Goal: Information Seeking & Learning: Learn about a topic

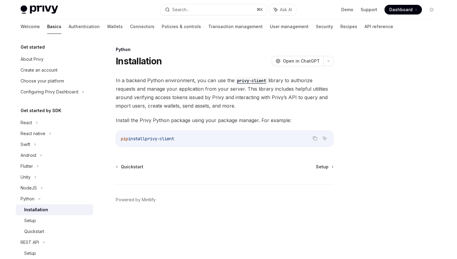
scroll to position [52, 0]
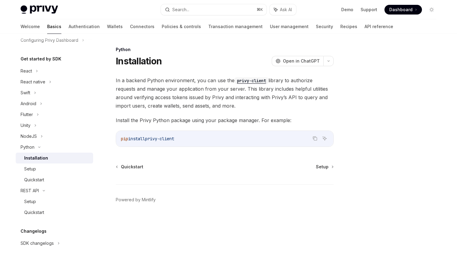
click at [51, 158] on div "Installation" at bounding box center [56, 157] width 65 height 7
click at [36, 8] on img at bounding box center [39, 9] width 37 height 8
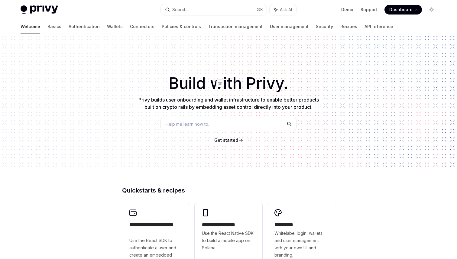
click at [225, 86] on link "​" at bounding box center [222, 83] width 12 height 11
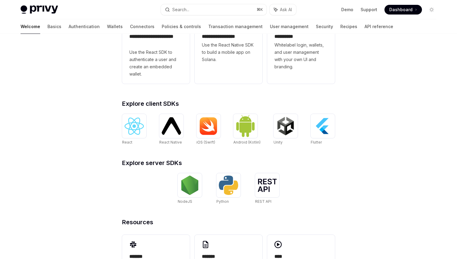
scroll to position [193, 0]
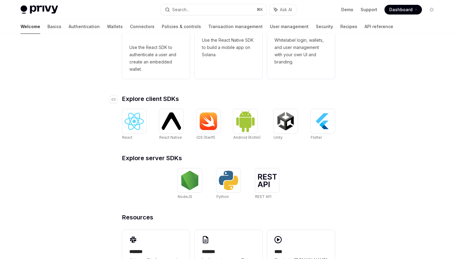
click at [155, 102] on span "Explore client SDKs" at bounding box center [150, 99] width 57 height 6
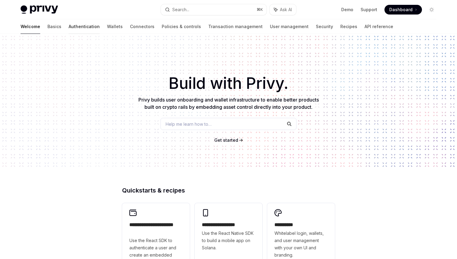
click at [69, 25] on link "Authentication" at bounding box center [84, 26] width 31 height 15
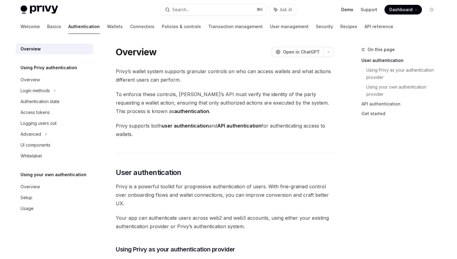
click at [348, 9] on link "Demo" at bounding box center [347, 10] width 12 height 6
click at [161, 98] on span "To enforce these controls, [PERSON_NAME]’s API must verify the identity of the …" at bounding box center [225, 102] width 218 height 25
click at [157, 98] on div at bounding box center [157, 98] width 0 height 0
click at [194, 94] on span "To enforce these controls, [PERSON_NAME]’s API must verify the identity of the …" at bounding box center [225, 102] width 218 height 25
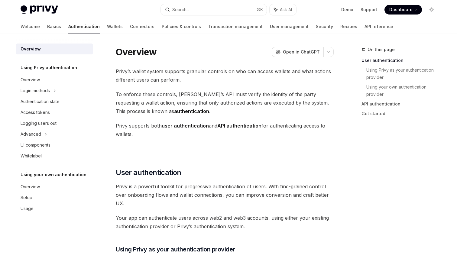
click at [194, 94] on span "To enforce these controls, [PERSON_NAME]’s API must verify the identity of the …" at bounding box center [225, 102] width 218 height 25
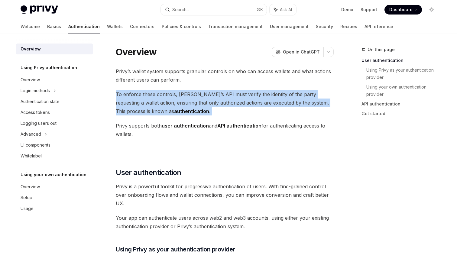
click at [190, 83] on div at bounding box center [190, 83] width 0 height 0
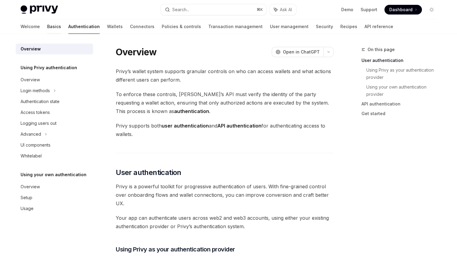
click at [47, 28] on link "Basics" at bounding box center [54, 26] width 14 height 15
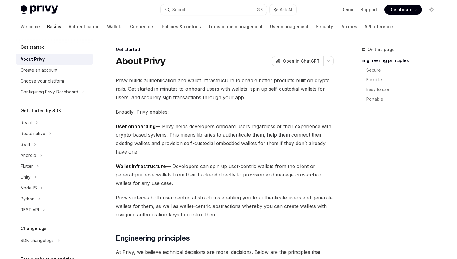
click at [33, 10] on img at bounding box center [39, 9] width 37 height 8
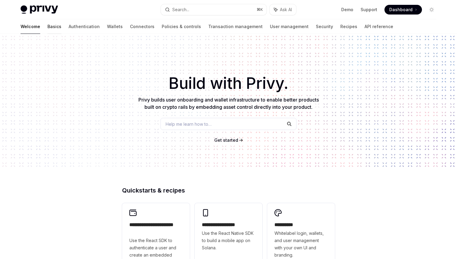
click at [47, 27] on link "Basics" at bounding box center [54, 26] width 14 height 15
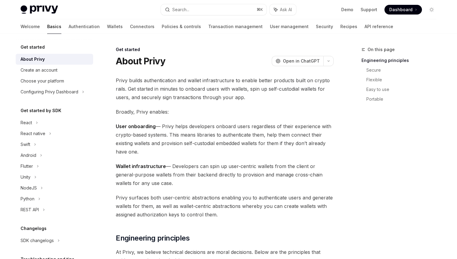
type textarea "*"
